Goal: Task Accomplishment & Management: Manage account settings

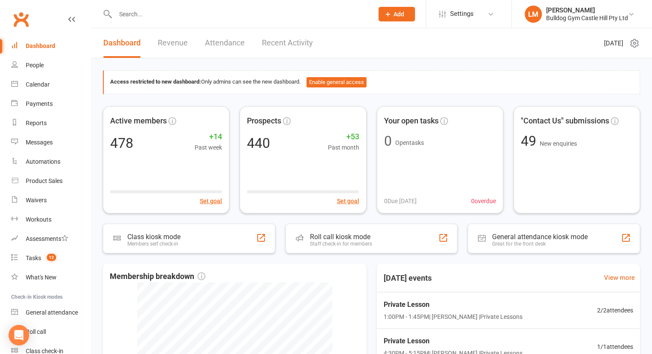
click at [187, 11] on input "text" at bounding box center [240, 14] width 254 height 12
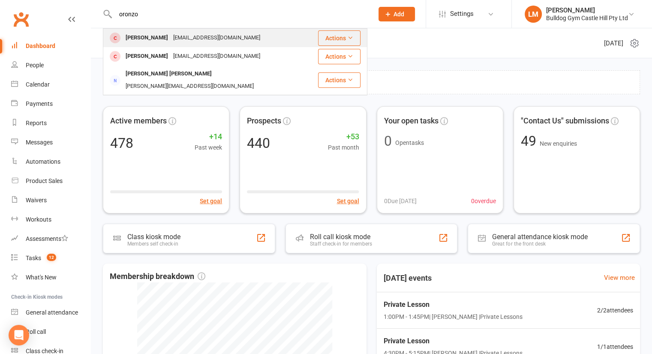
type input "oronzo"
click at [176, 37] on div "[EMAIL_ADDRESS][DOMAIN_NAME]" at bounding box center [216, 38] width 92 height 12
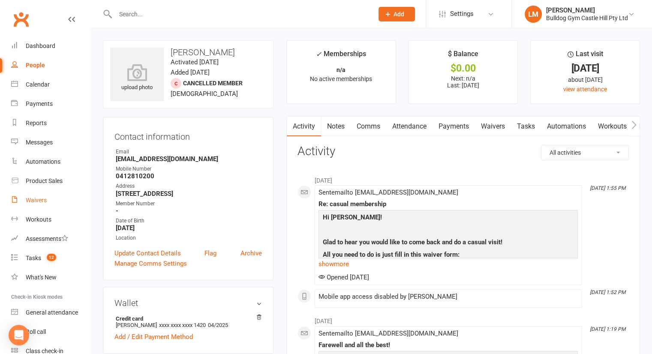
click at [34, 198] on div "Waivers" at bounding box center [36, 200] width 21 height 7
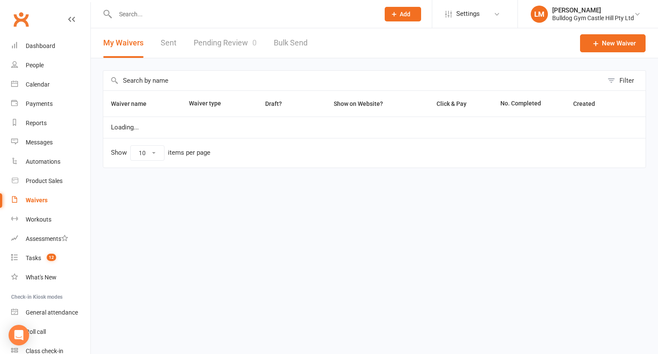
click at [136, 9] on input "text" at bounding box center [243, 14] width 261 height 12
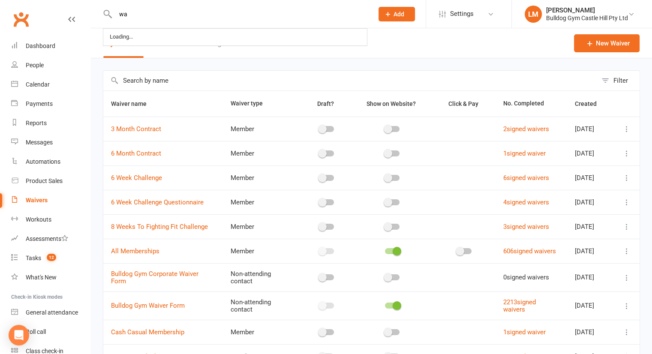
type input "w"
click at [147, 79] on input "text" at bounding box center [349, 81] width 493 height 20
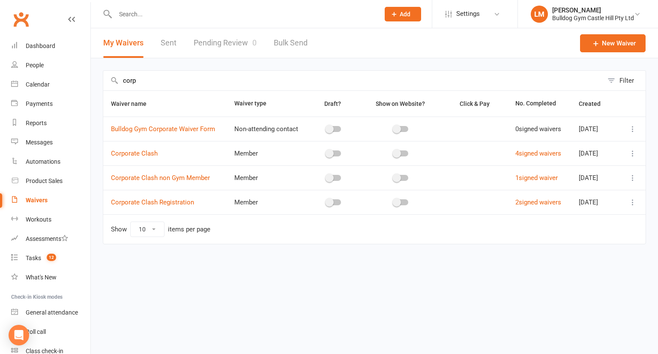
type input "corp"
click at [632, 153] on icon at bounding box center [632, 153] width 9 height 9
click at [556, 172] on link "Edit waiver" at bounding box center [587, 169] width 101 height 17
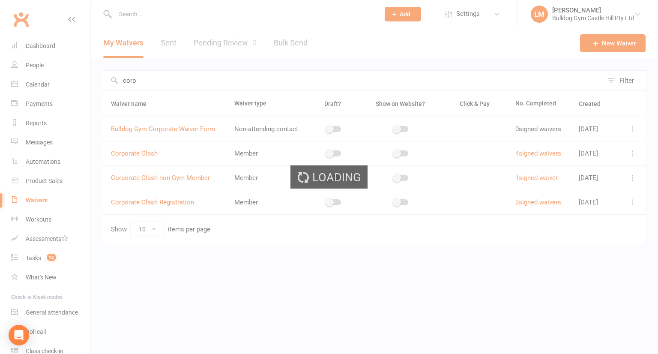
select select "bank_account"
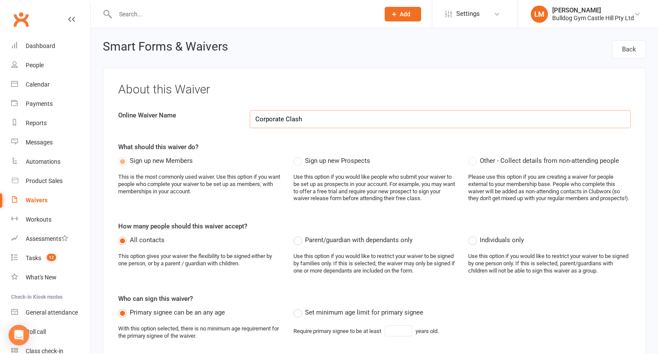
select select "applies_to_all_signees"
select select "select"
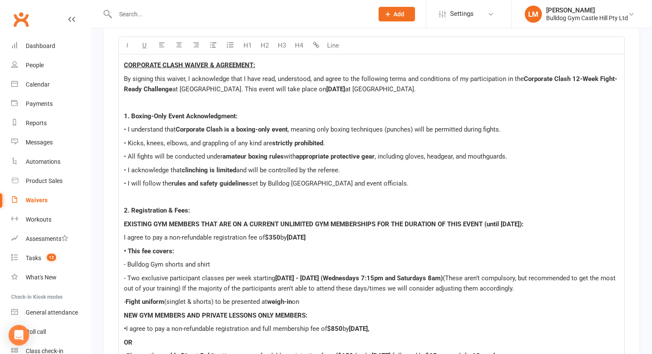
scroll to position [2255, 0]
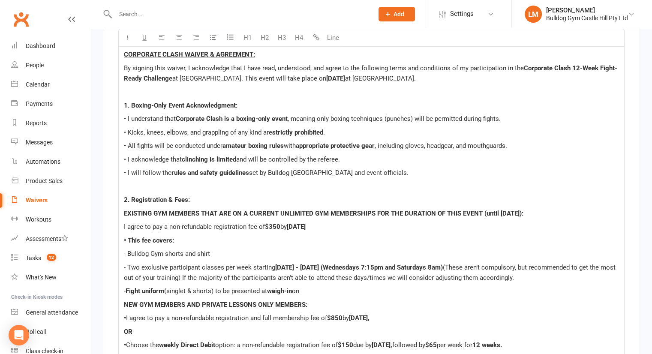
click at [431, 263] on span "[DATE] - [DATE] (Wednesdays 7:15pm and Saturdays 8am)" at bounding box center [358, 267] width 167 height 8
click at [424, 263] on span "[DATE] - [DATE] (Tuesdays 6pm and Saturdays 8am)" at bounding box center [349, 267] width 149 height 8
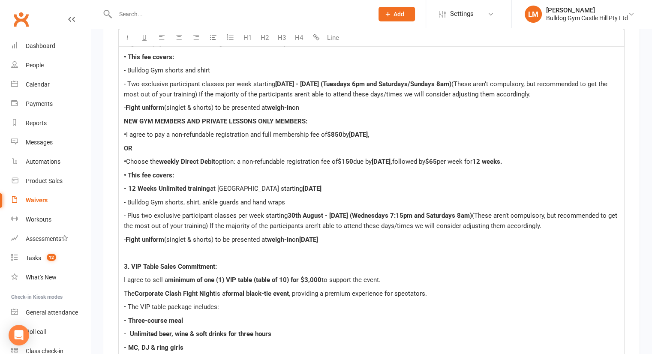
scroll to position [2422, 0]
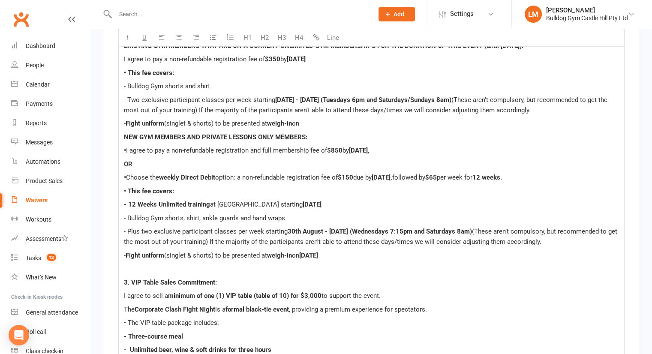
click at [444, 227] on span "th August - [DATE] (Wednesdays 7:15pm and Saturdays 8am)" at bounding box center [383, 231] width 176 height 8
click at [436, 227] on span "[DATE] - [DATE] (Tuesdays 6pm and Saturdays 8am)" at bounding box center [361, 231] width 149 height 8
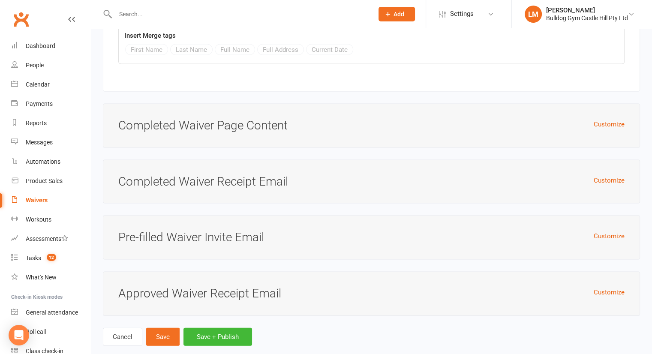
scroll to position [5007, 0]
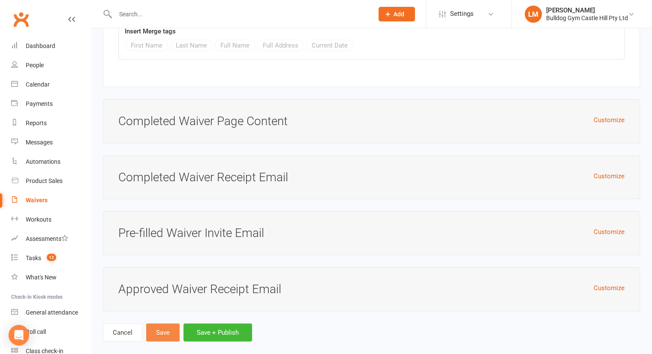
click at [164, 323] on button "Save" at bounding box center [162, 332] width 33 height 18
